Goal: Task Accomplishment & Management: Use online tool/utility

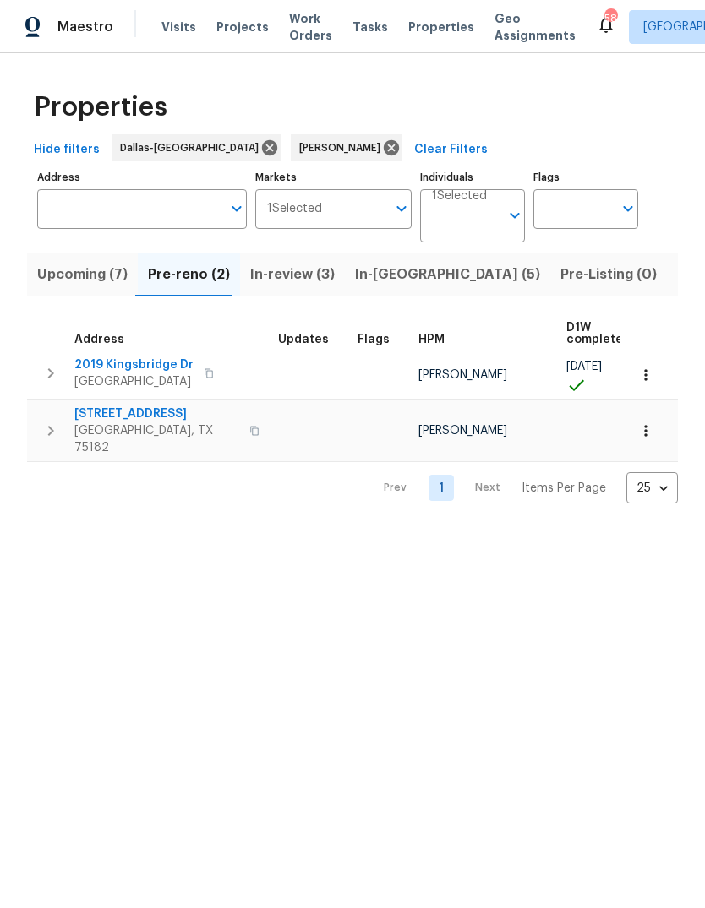
click at [128, 412] on span "[STREET_ADDRESS]" at bounding box center [156, 414] width 165 height 17
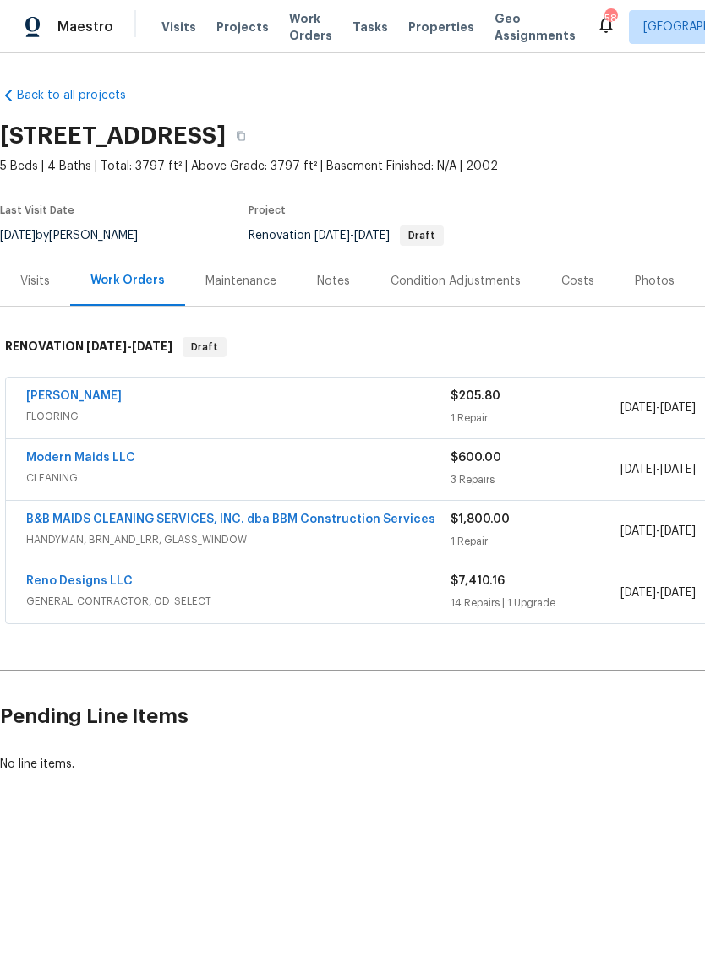
click at [281, 421] on span "FLOORING" at bounding box center [238, 416] width 424 height 17
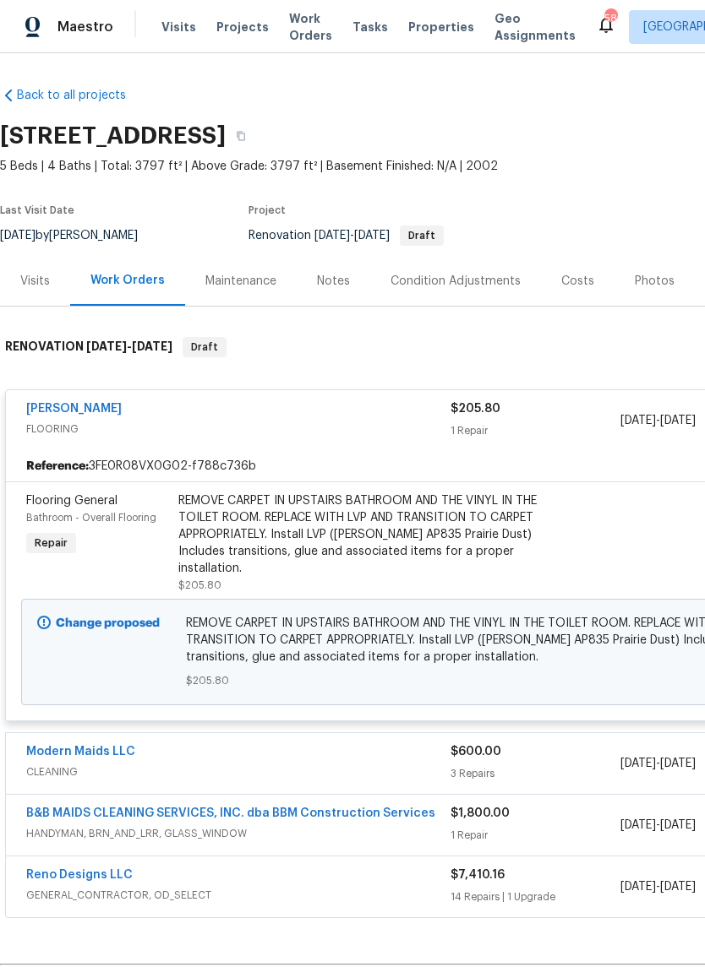
click at [270, 530] on div "REMOVE CARPET IN UPSTAIRS BATHROOM AND THE VINYL IN THE TOILET ROOM. REPLACE WI…" at bounding box center [363, 535] width 370 height 84
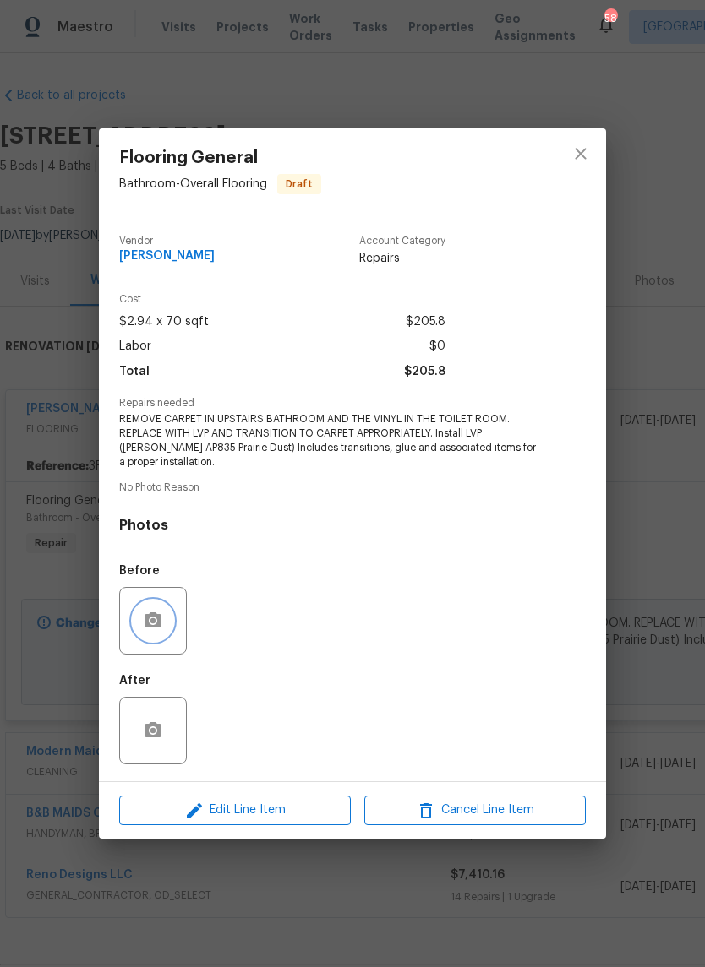
click at [157, 628] on icon "button" at bounding box center [152, 620] width 17 height 15
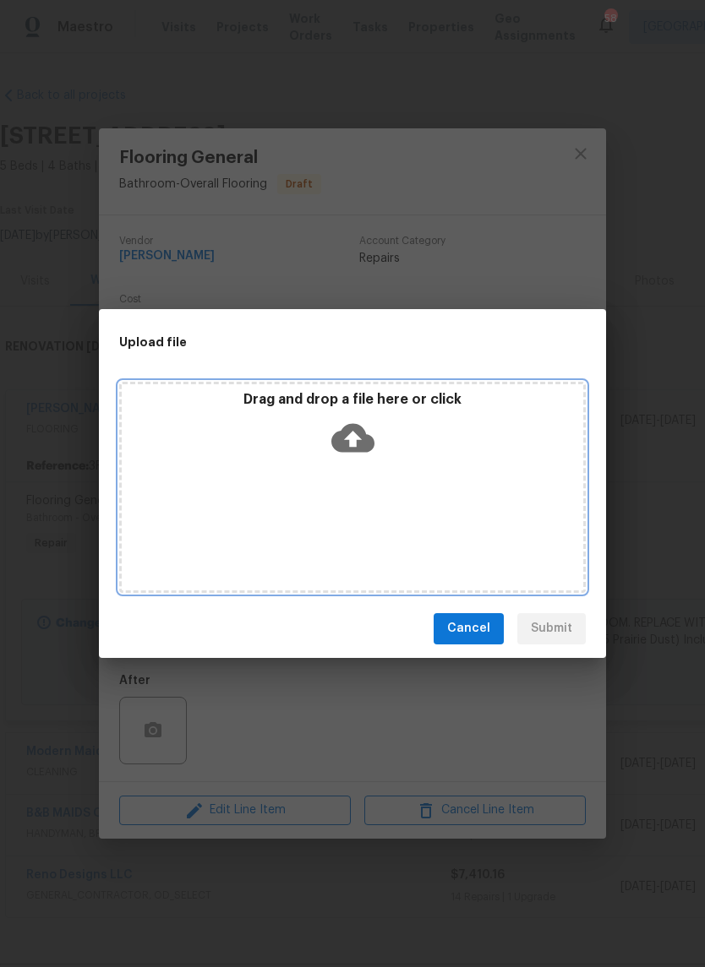
click at [353, 429] on icon at bounding box center [352, 437] width 43 height 29
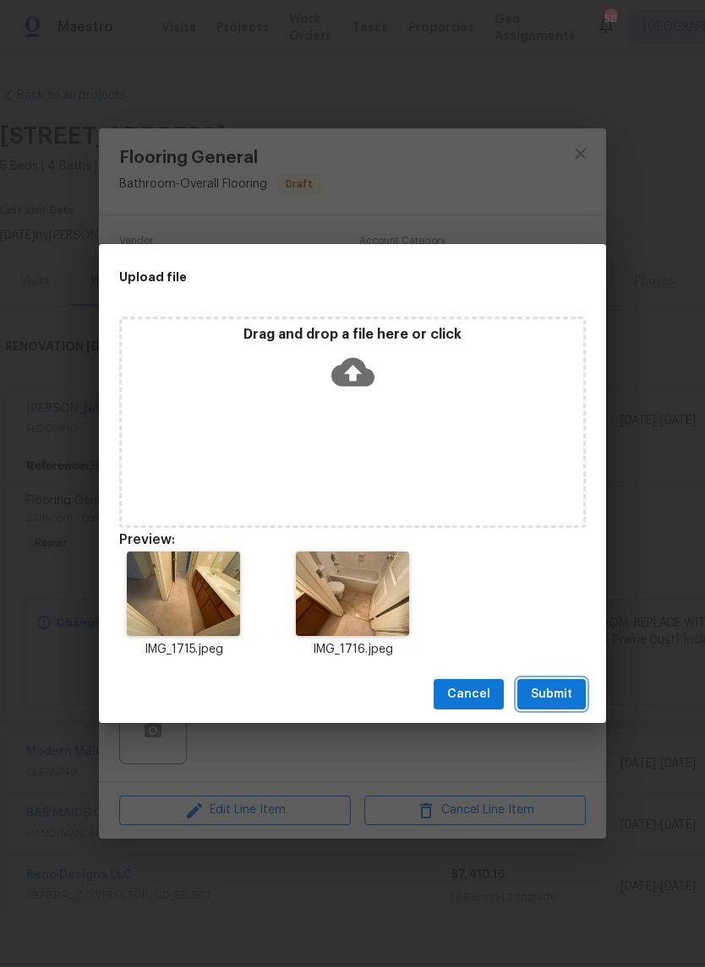
click at [559, 691] on span "Submit" at bounding box center [551, 694] width 41 height 21
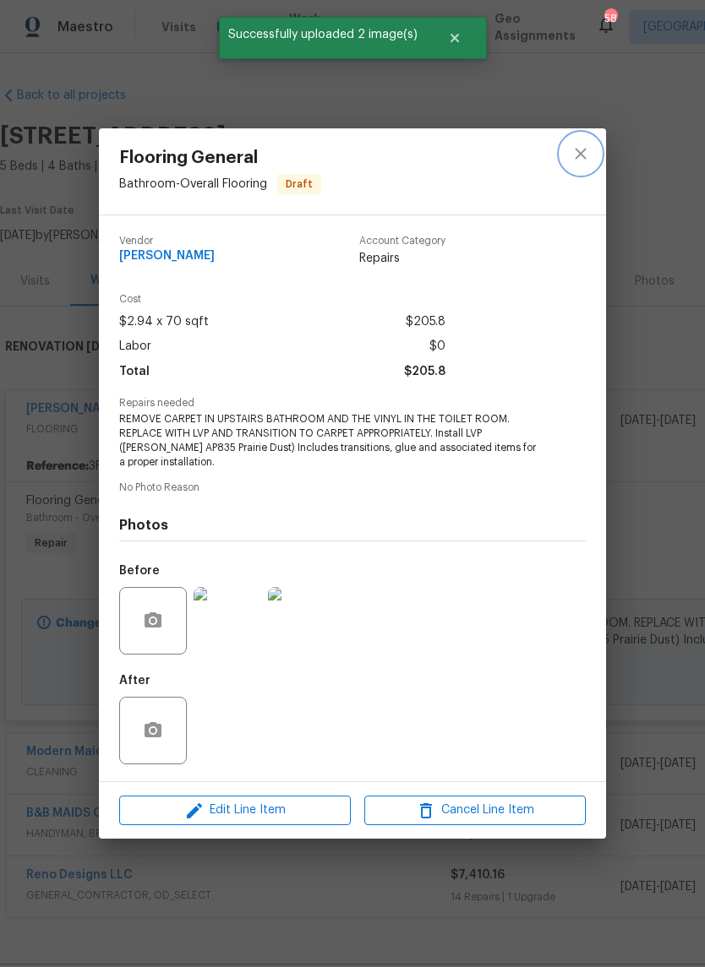
click at [578, 155] on icon "close" at bounding box center [580, 153] width 11 height 11
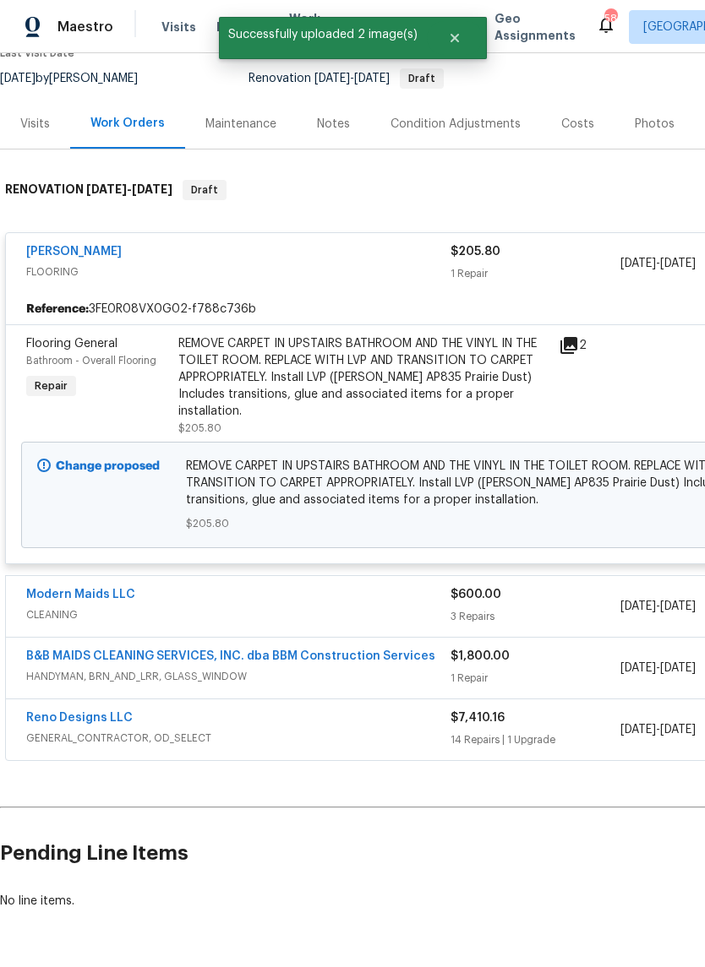
scroll to position [156, 0]
click at [330, 607] on span "CLEANING" at bounding box center [238, 615] width 424 height 17
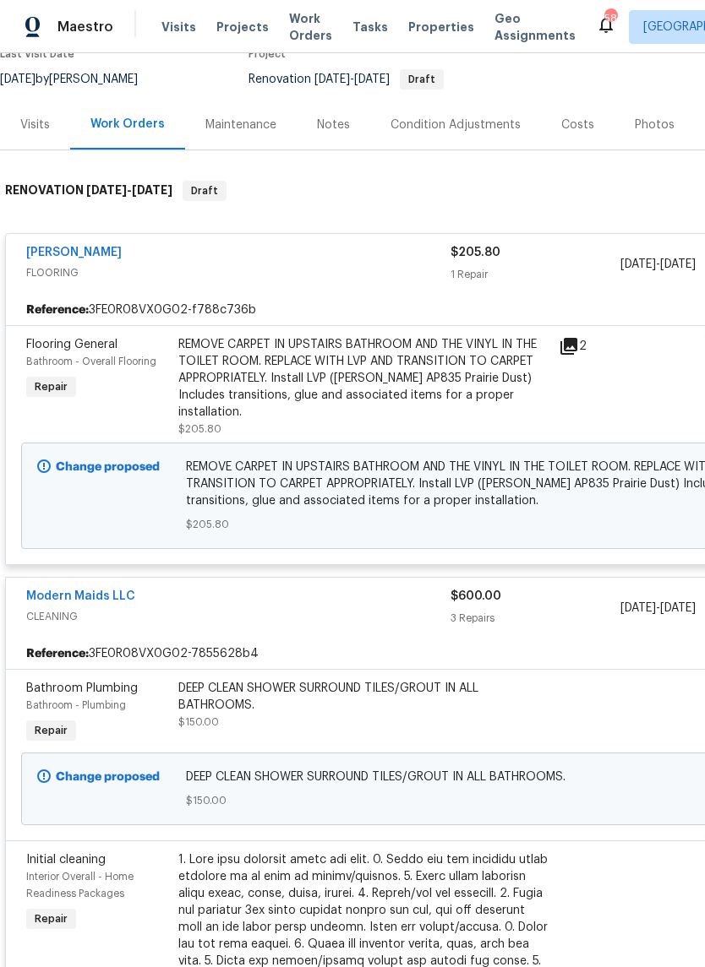
click at [331, 692] on div "DEEP CLEAN SHOWER SURROUND TILES/GROUT IN ALL BATHROOMS." at bounding box center [363, 697] width 370 height 34
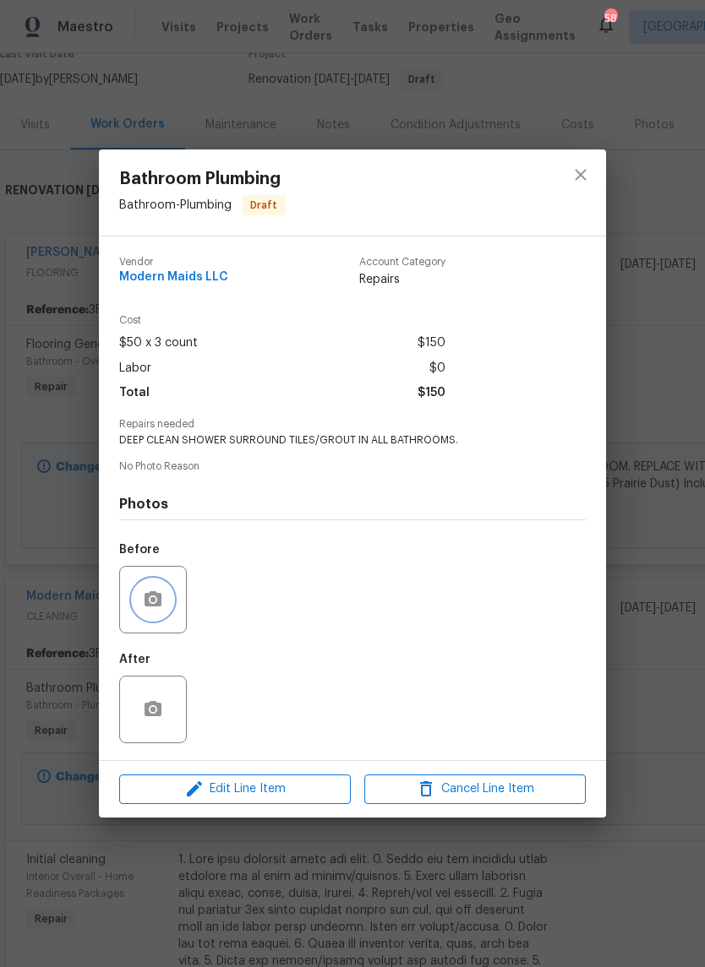
click at [169, 610] on button "button" at bounding box center [153, 600] width 41 height 41
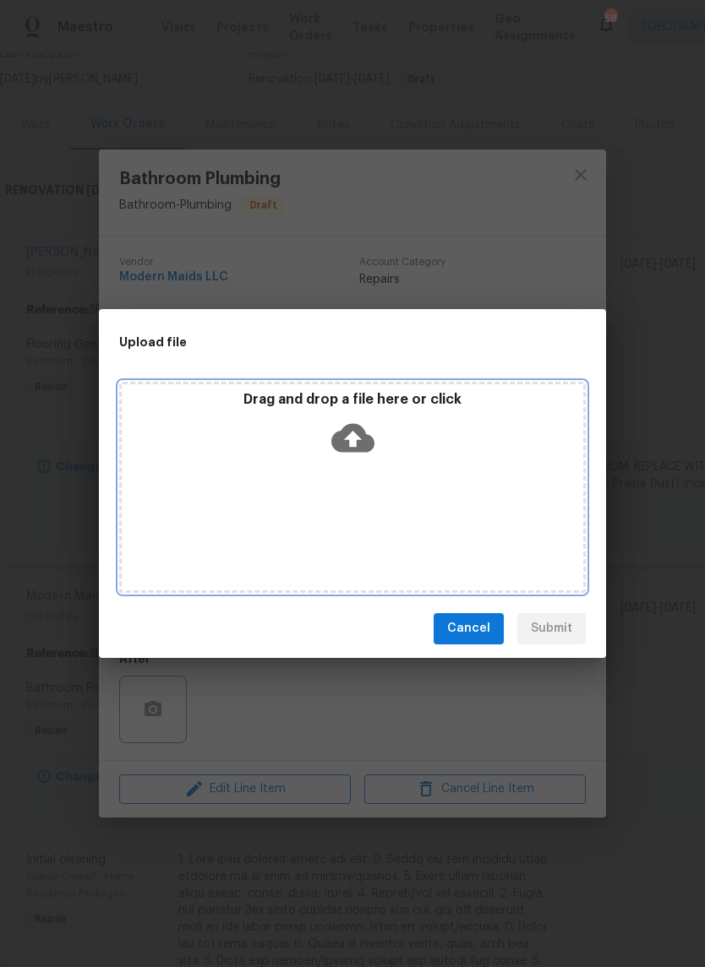
click at [358, 435] on icon at bounding box center [352, 437] width 43 height 29
